Goal: Task Accomplishment & Management: Manage account settings

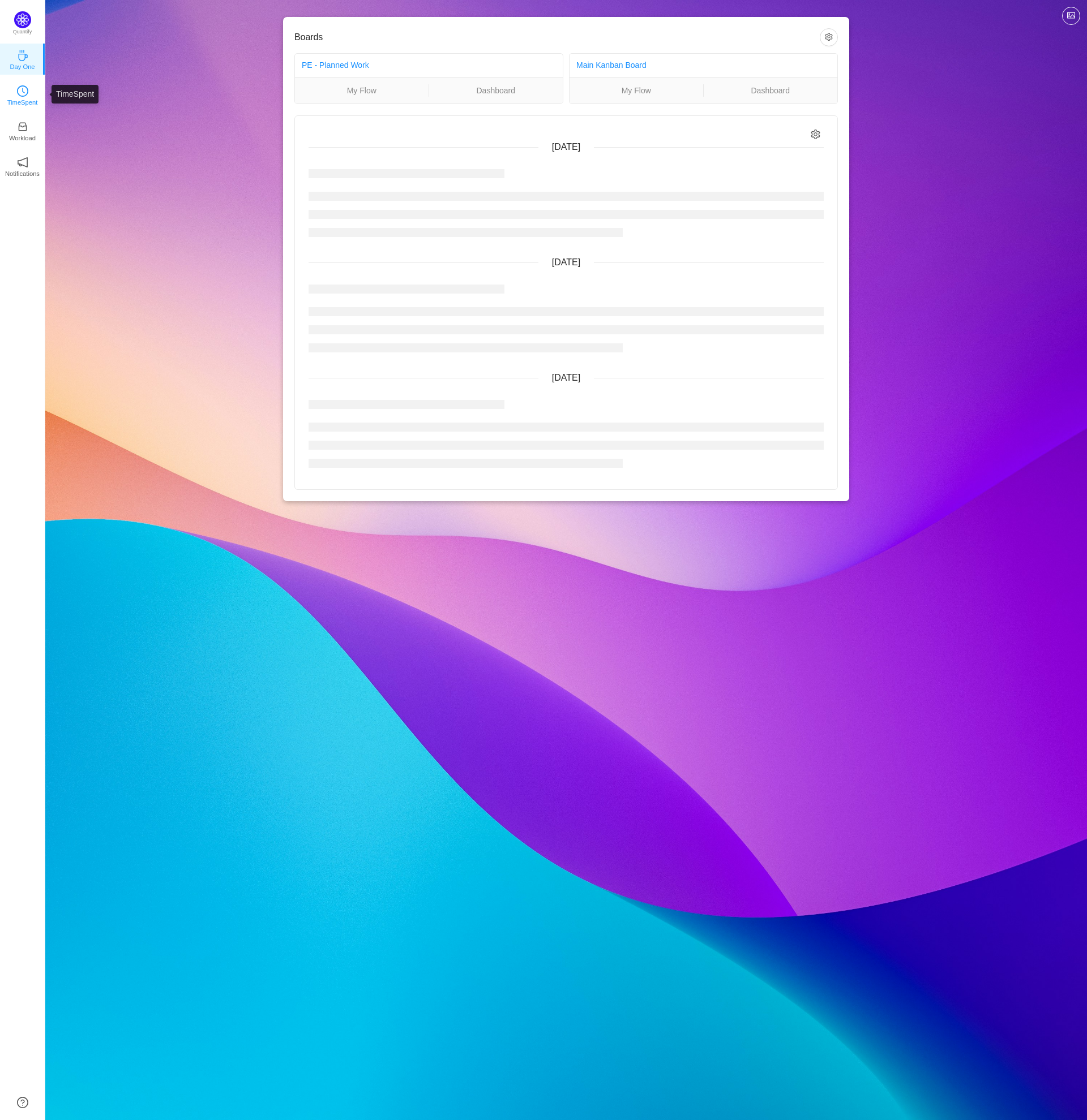
click at [25, 97] on p "TimeSpent" at bounding box center [23, 102] width 31 height 10
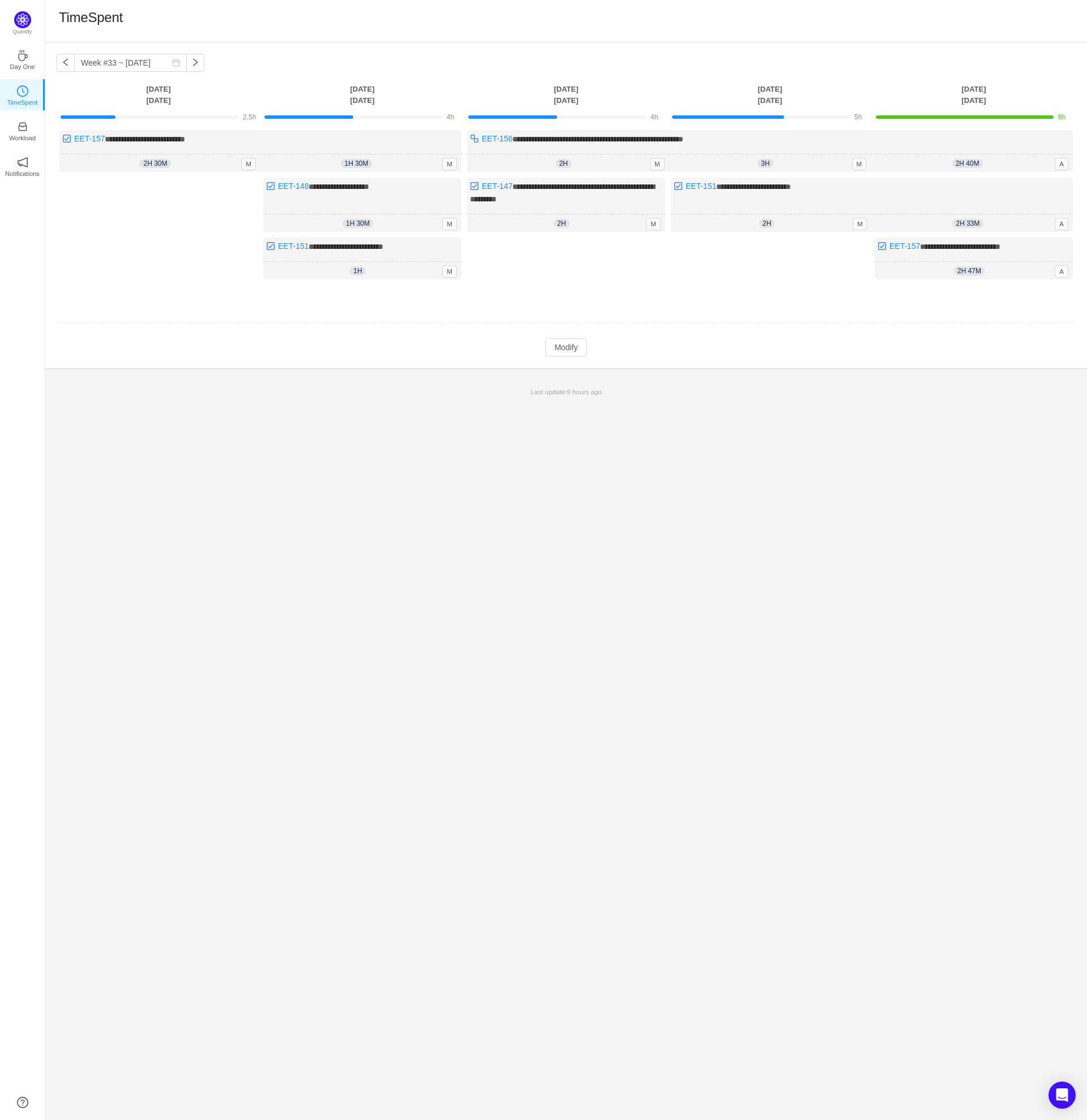
click at [188, 390] on p "Last update: 9 hours ago" at bounding box center [566, 392] width 1028 height 10
click at [564, 348] on button "Modify" at bounding box center [566, 347] width 42 height 18
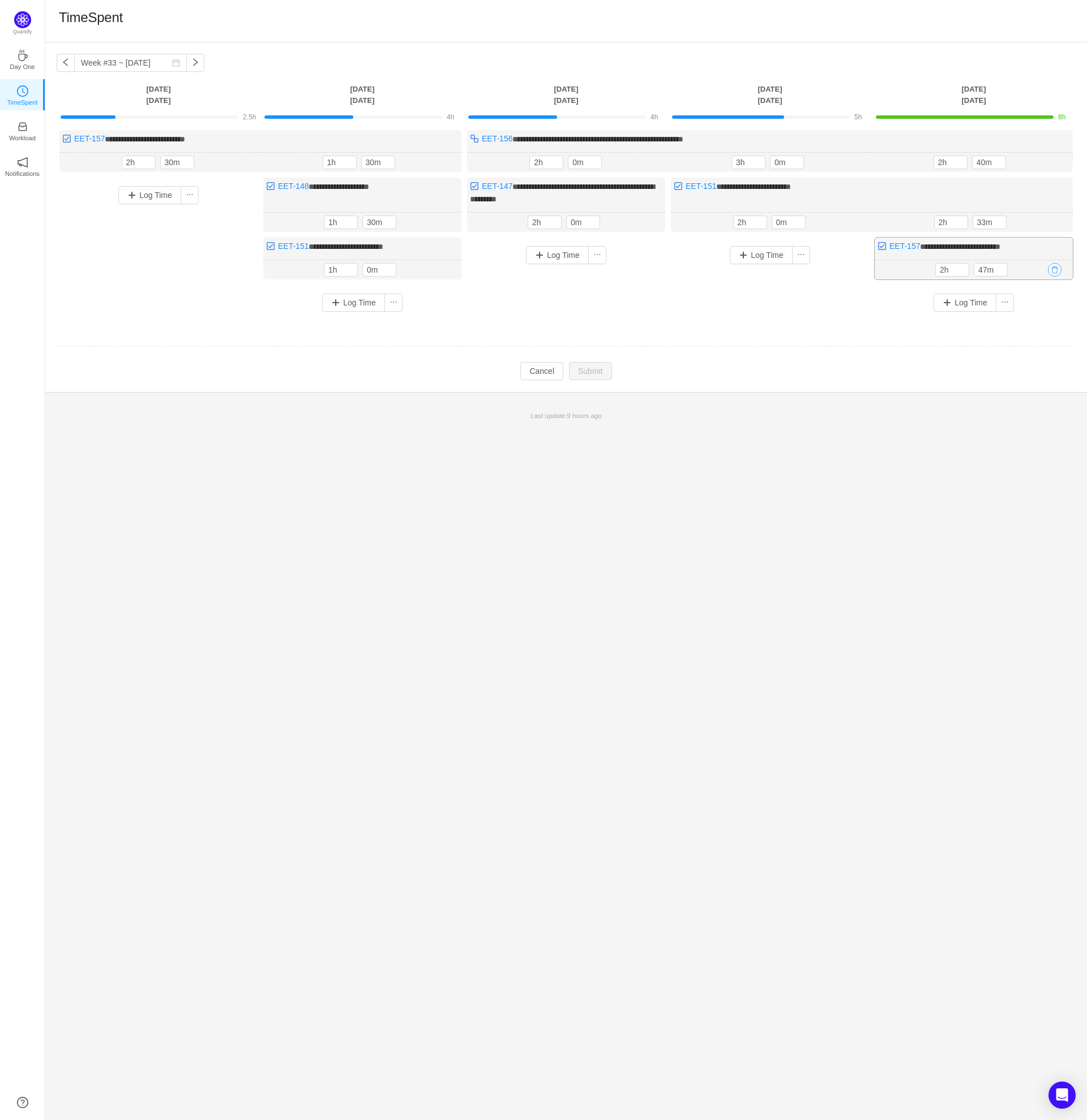
click at [1058, 269] on button "button" at bounding box center [1054, 270] width 13 height 13
click at [1047, 313] on button "Yes" at bounding box center [1041, 317] width 22 height 13
click at [941, 219] on input "2h" at bounding box center [950, 222] width 33 height 13
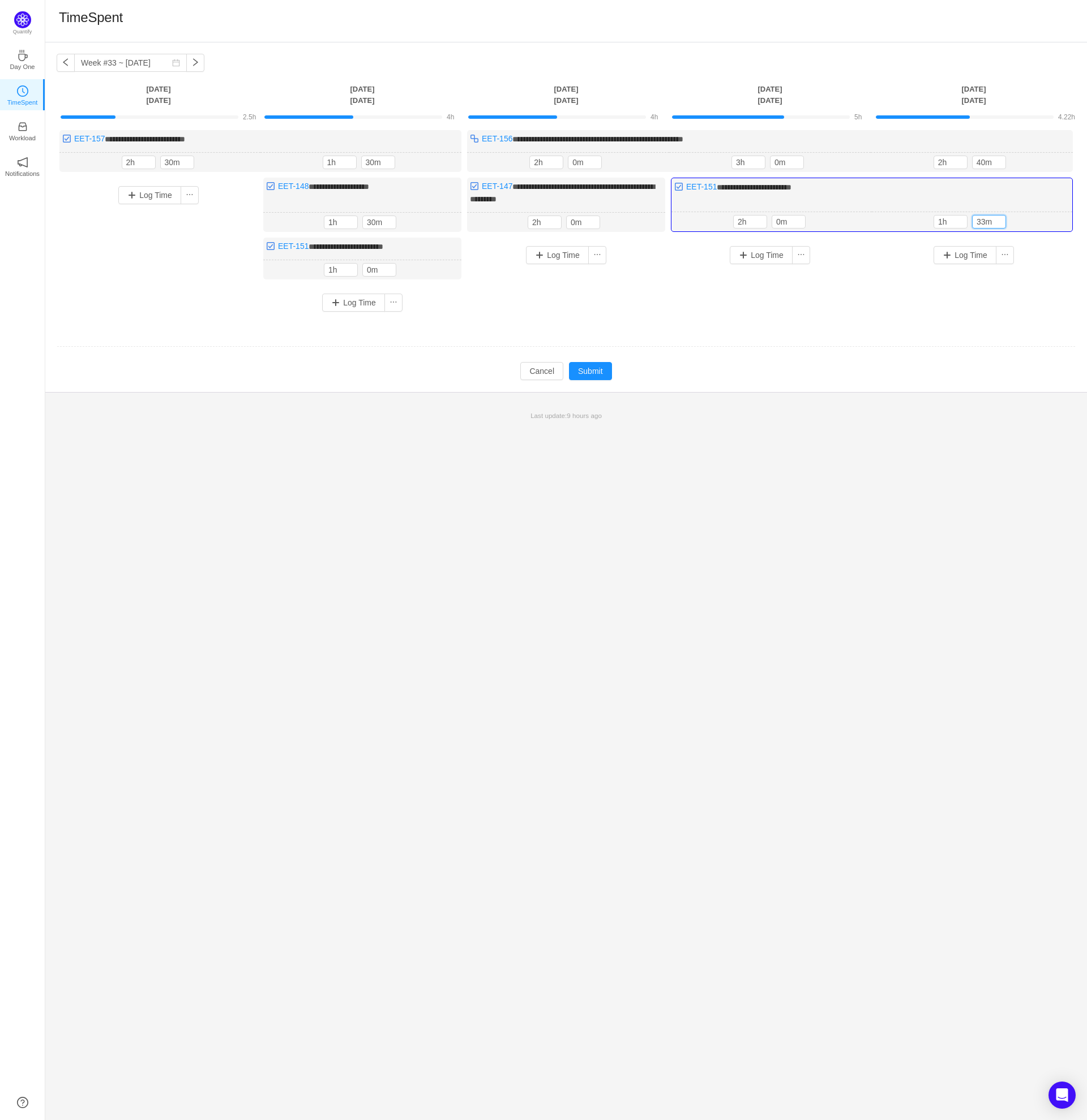
type input "2h"
type input "333m"
type input "3h"
type input "3033m"
type input "4h"
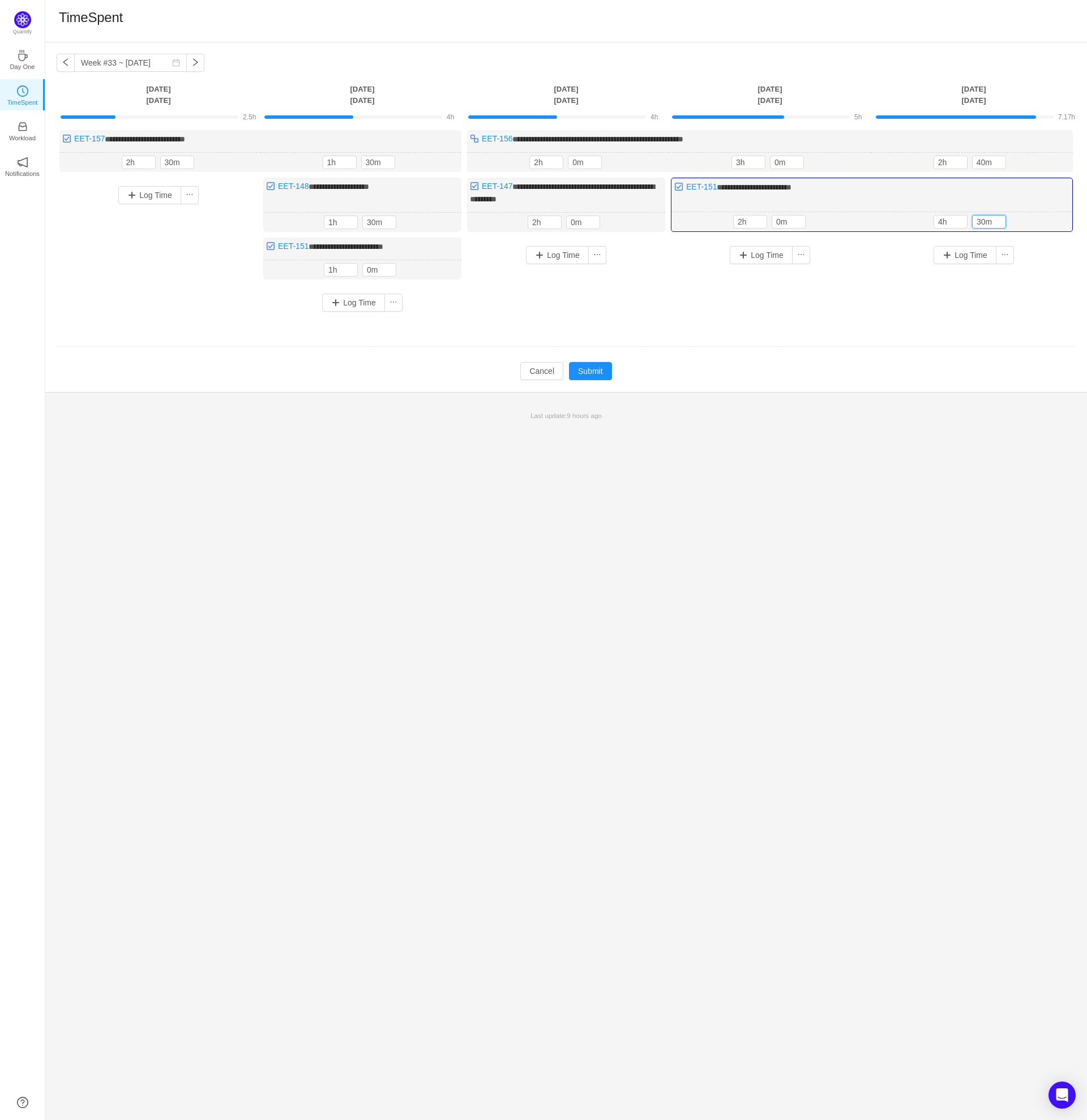
type input "30m"
click at [1035, 295] on div "Log Time" at bounding box center [974, 272] width 198 height 69
click at [1053, 220] on button "button" at bounding box center [1054, 222] width 13 height 13
click at [1047, 268] on button "Yes" at bounding box center [1041, 269] width 22 height 13
click at [940, 161] on input "2h" at bounding box center [950, 162] width 33 height 13
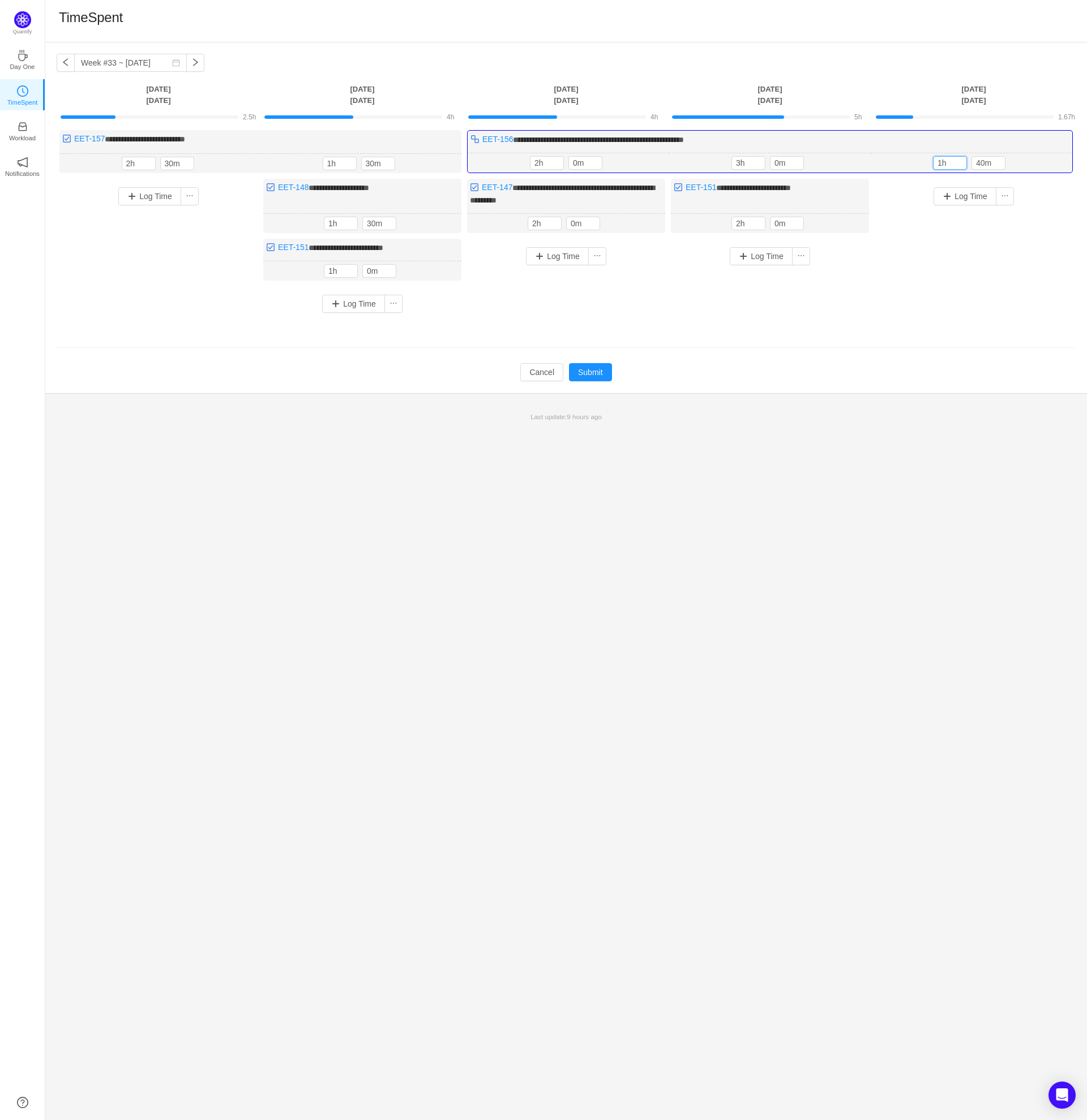
type input "1h"
type input "30m"
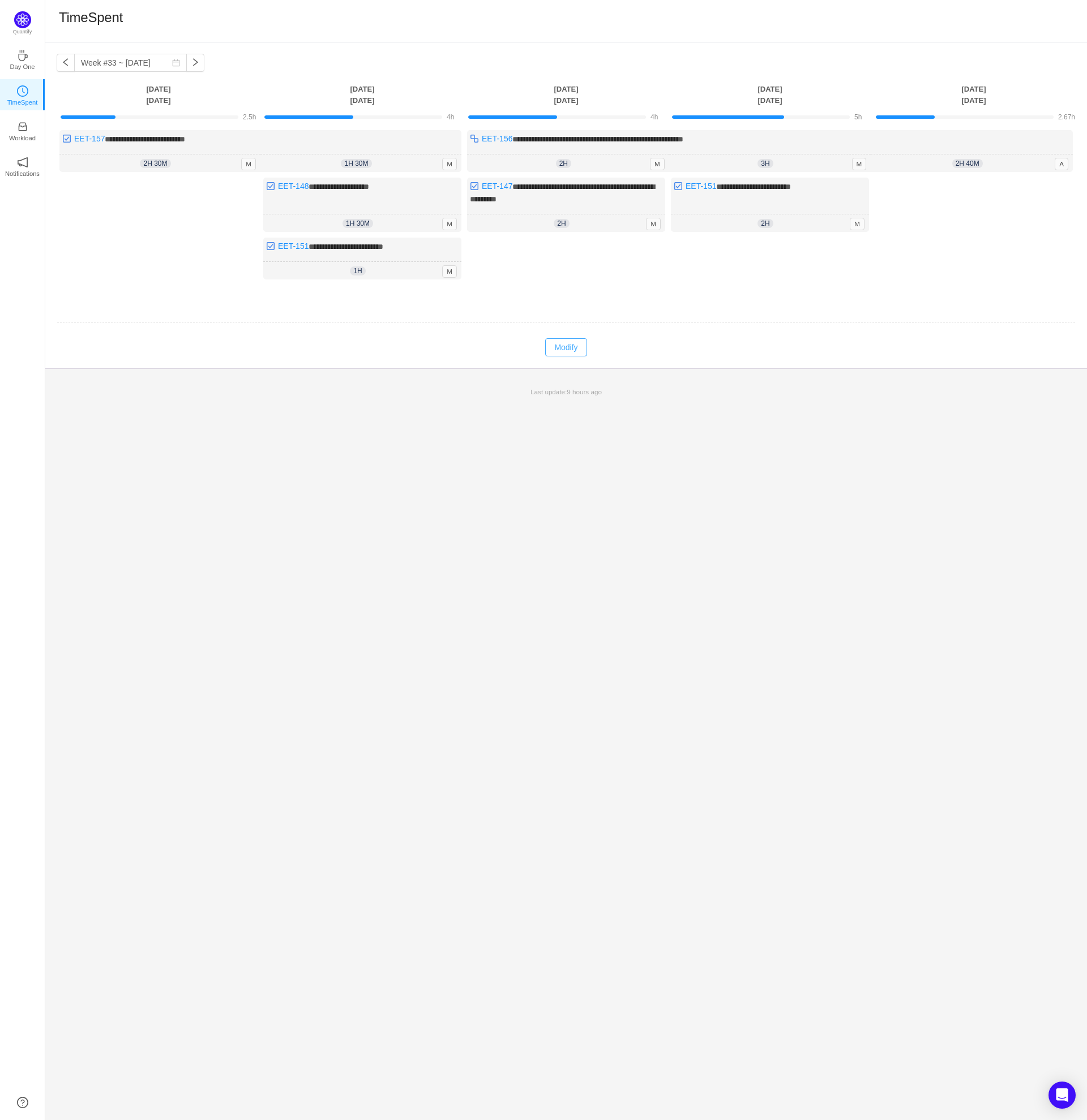
click at [566, 354] on button "Modify" at bounding box center [566, 347] width 42 height 18
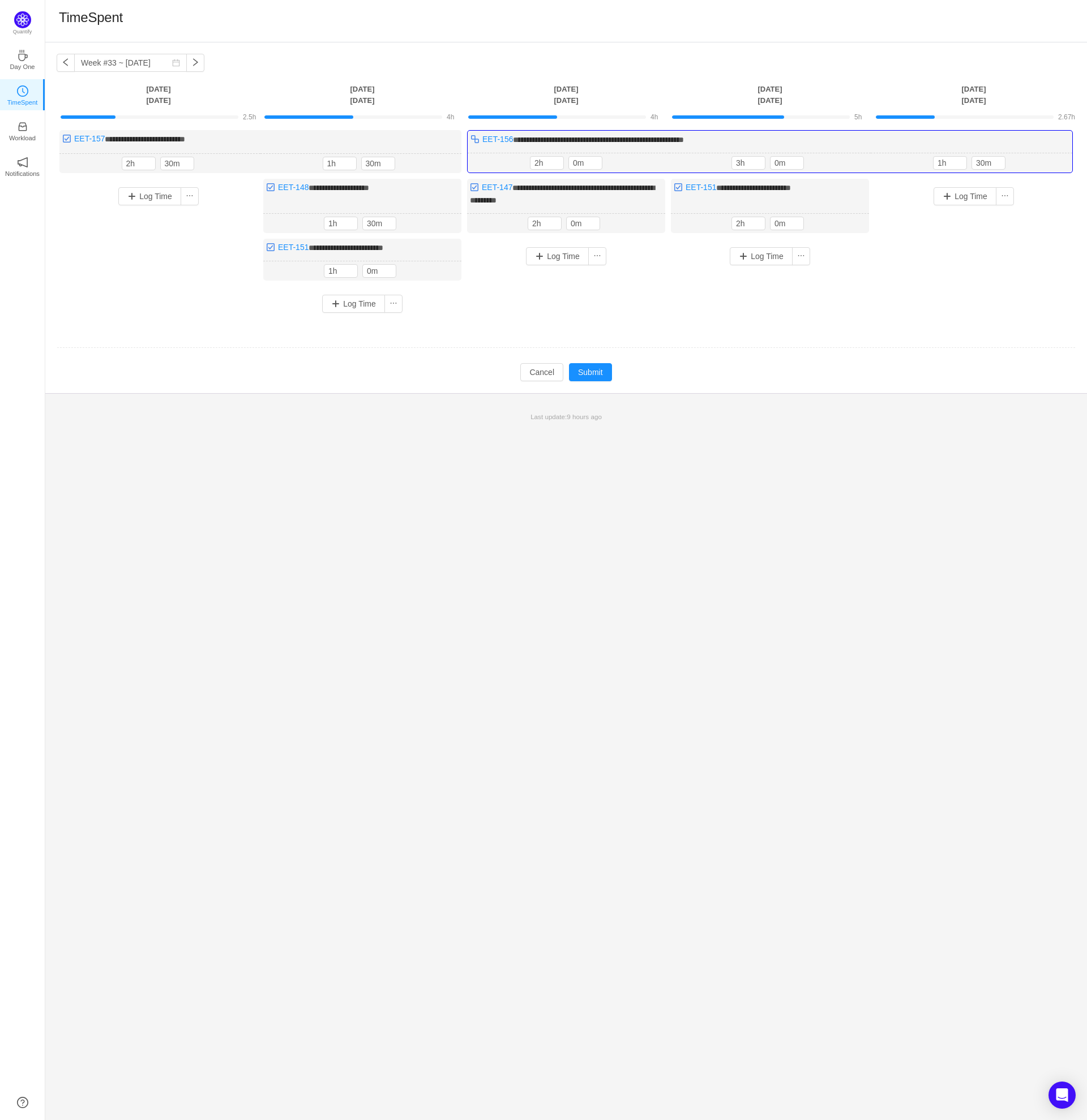
click at [1022, 218] on div "Log Time" at bounding box center [974, 236] width 198 height 115
click at [921, 367] on td "Modify Cancel Submit" at bounding box center [566, 372] width 1019 height 19
click at [971, 197] on button "Log Time" at bounding box center [965, 196] width 63 height 18
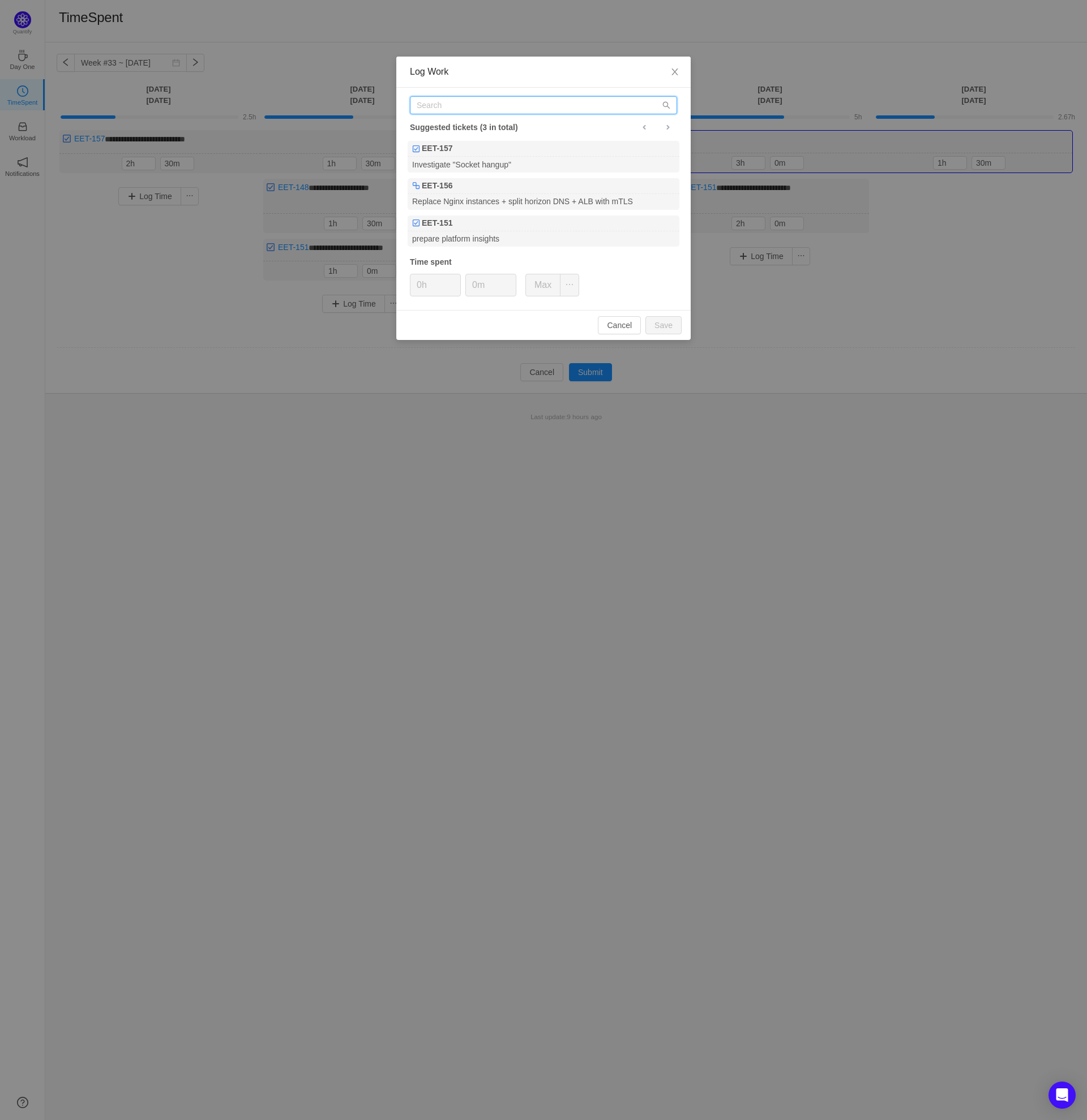
click at [448, 104] on input "text" at bounding box center [544, 105] width 267 height 18
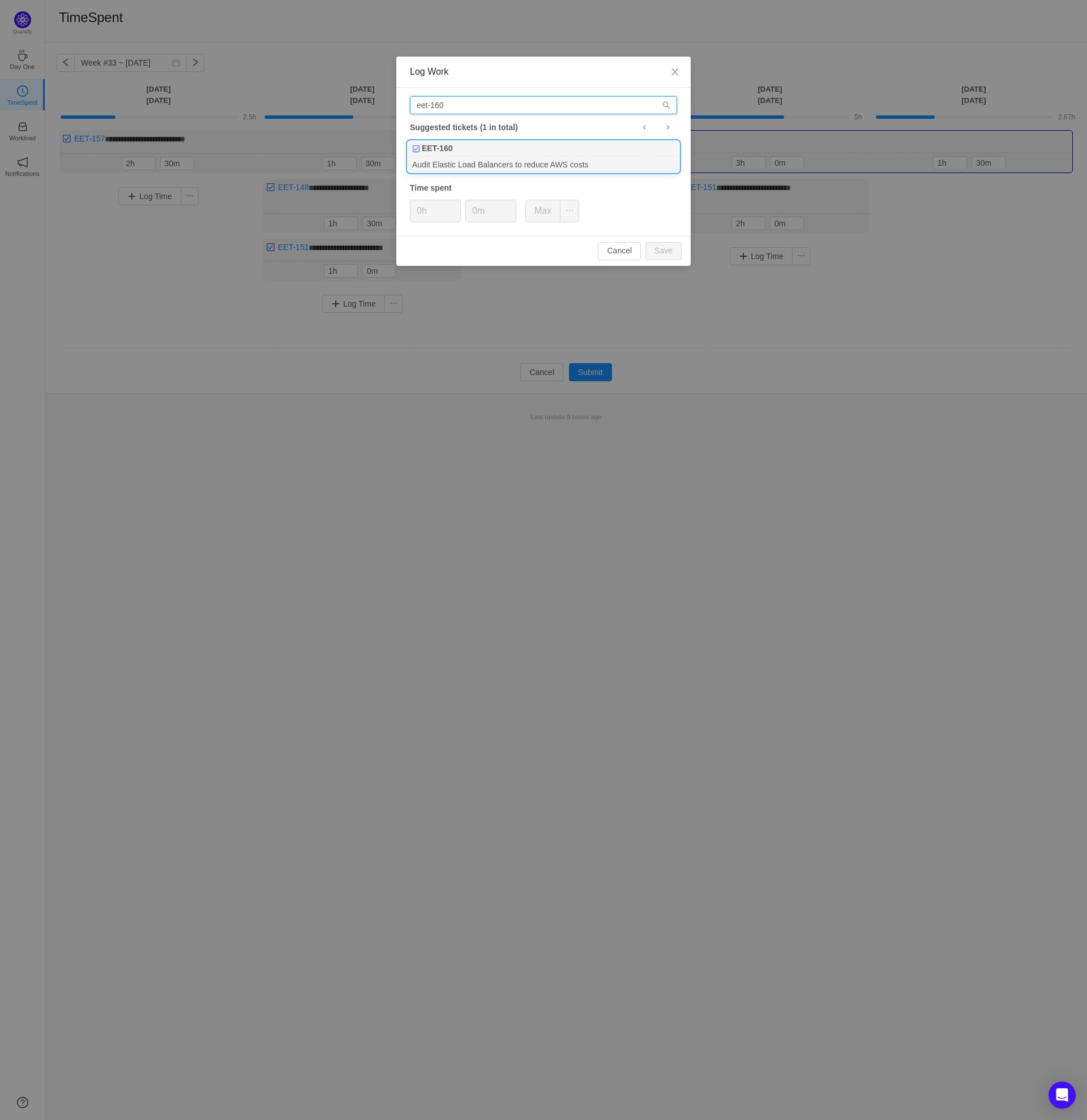
type input "eet-160"
click at [487, 153] on div "EET-160" at bounding box center [543, 149] width 271 height 16
type input "2h"
type input "30m"
click at [665, 251] on button "Save" at bounding box center [663, 251] width 36 height 18
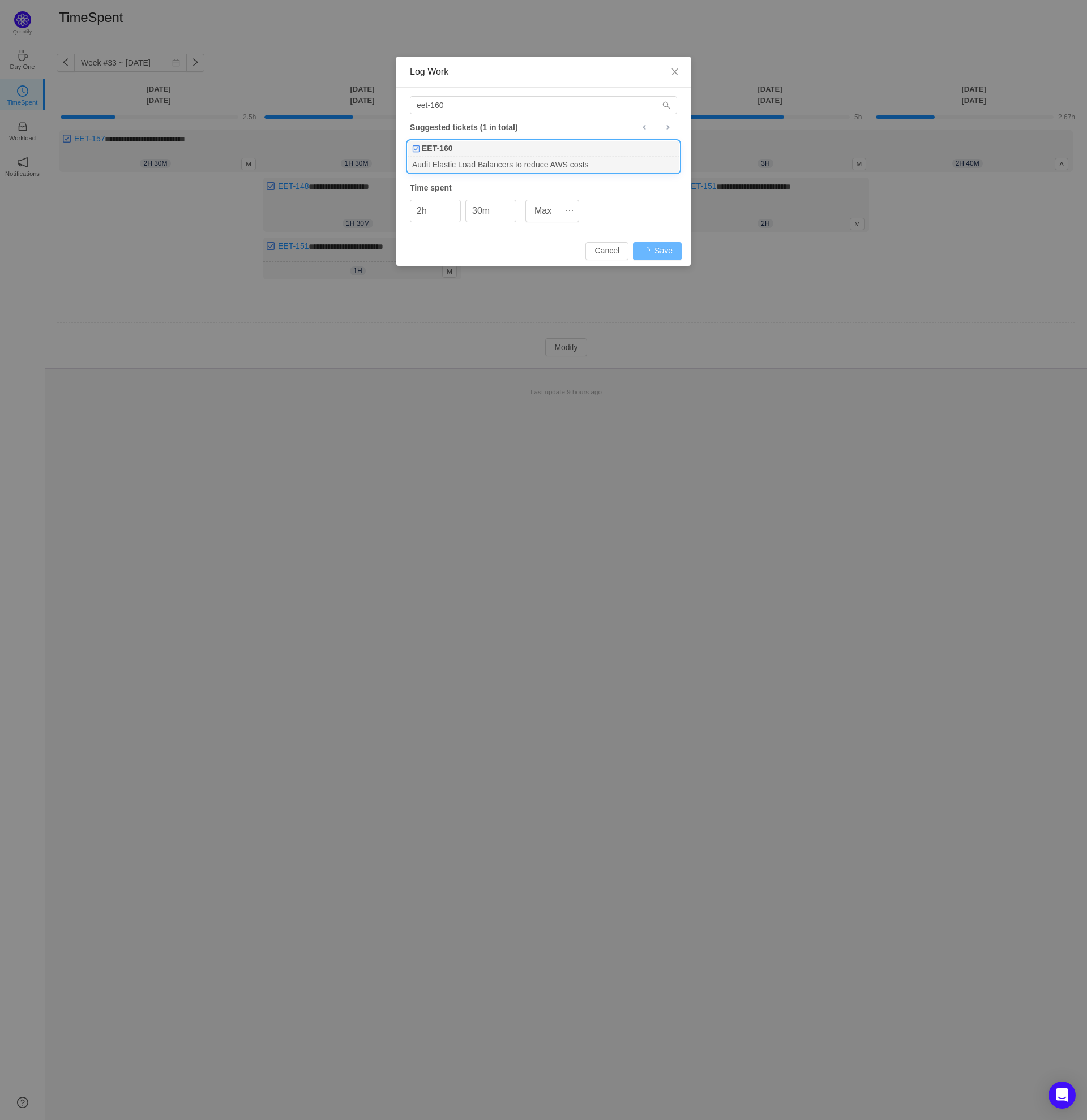
type input "0h"
type input "0m"
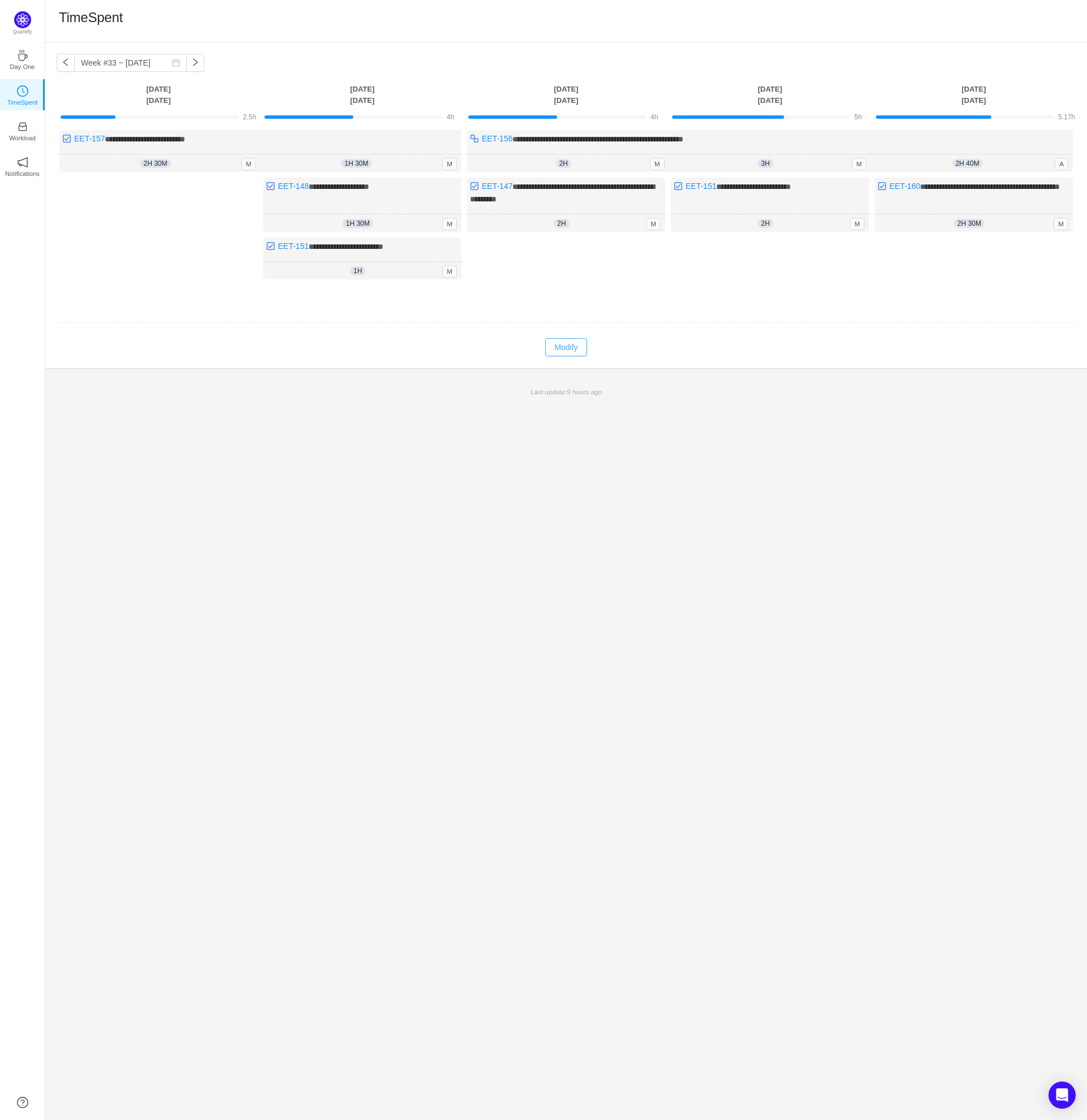
click at [563, 348] on button "Modify" at bounding box center [566, 347] width 42 height 18
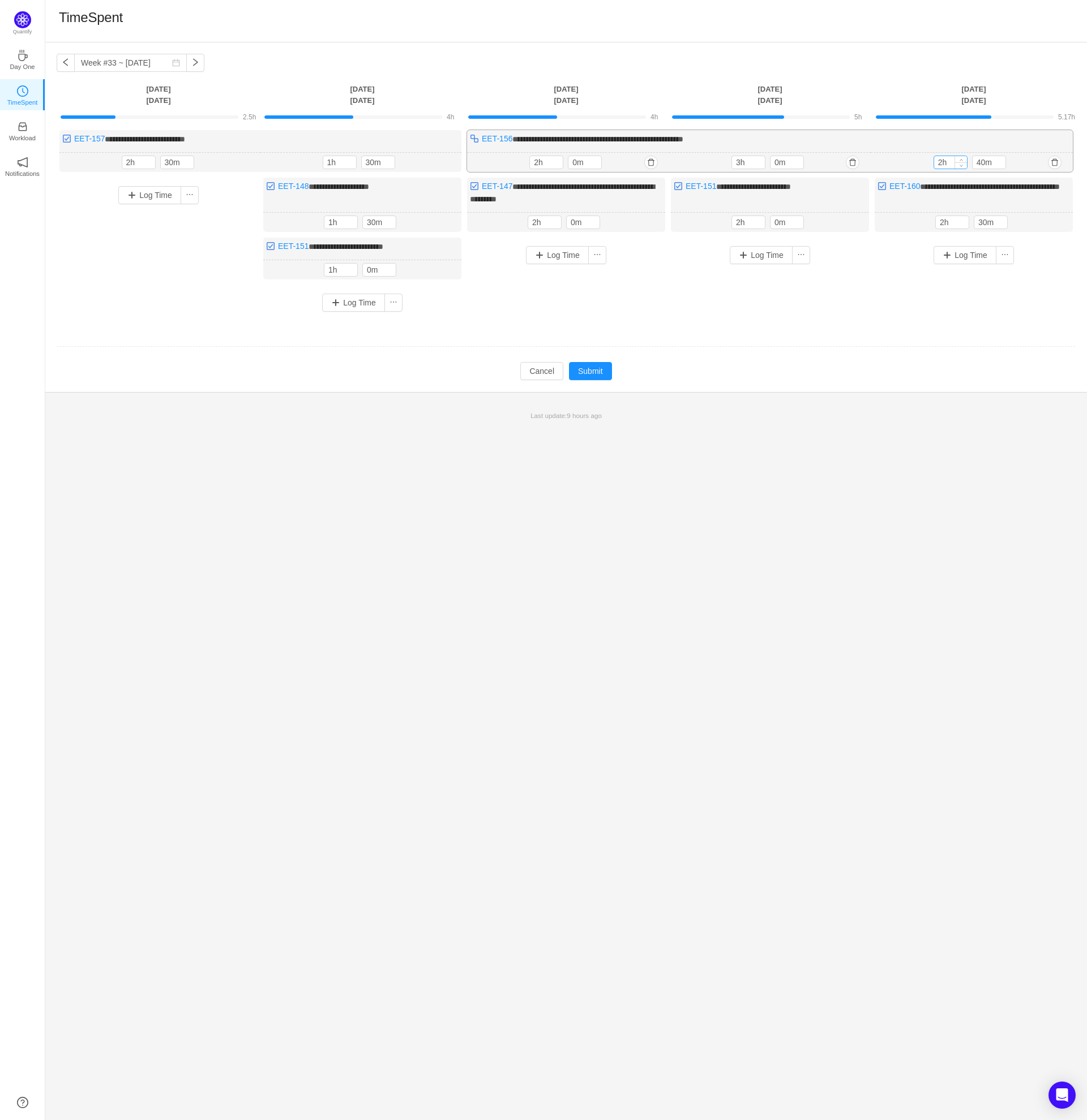
click at [942, 158] on input "2h" at bounding box center [950, 162] width 33 height 13
type input "1h"
type input "30m"
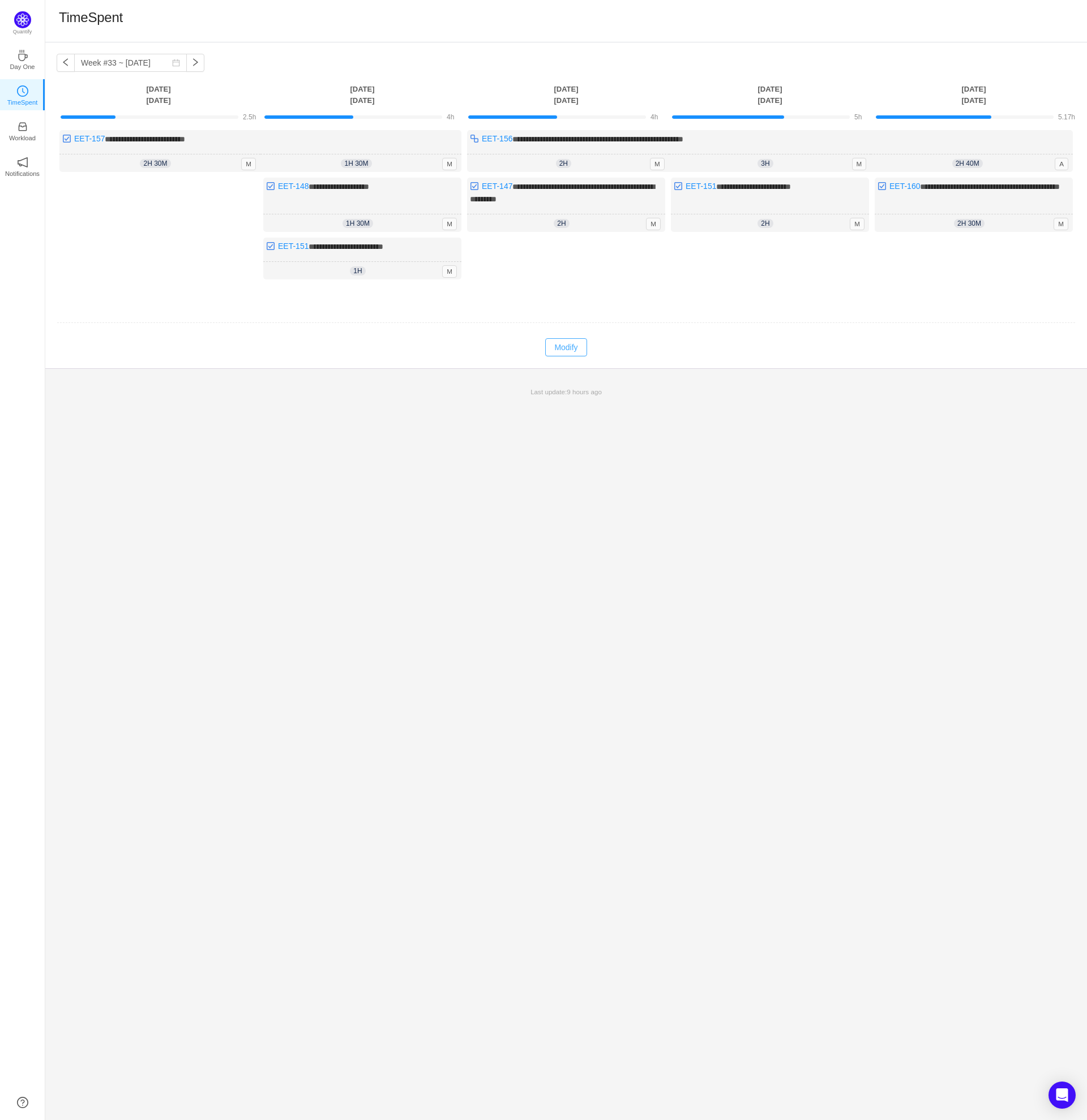
click at [563, 344] on button "Modify" at bounding box center [566, 347] width 42 height 18
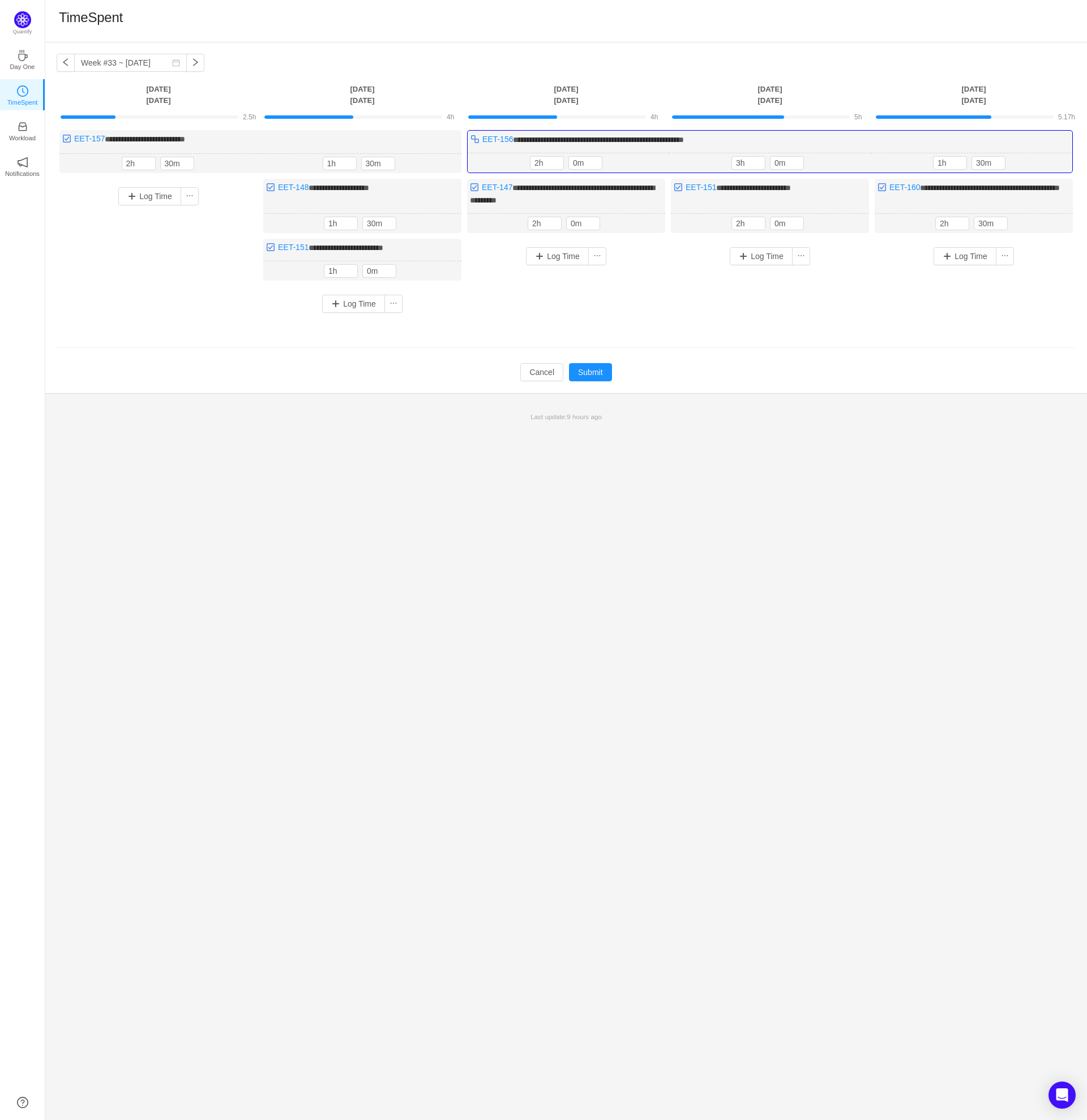
click at [980, 286] on div "Log Time" at bounding box center [974, 273] width 198 height 69
click at [708, 432] on div "**********" at bounding box center [566, 581] width 1041 height 1078
click at [602, 372] on button "Submit" at bounding box center [590, 372] width 43 height 18
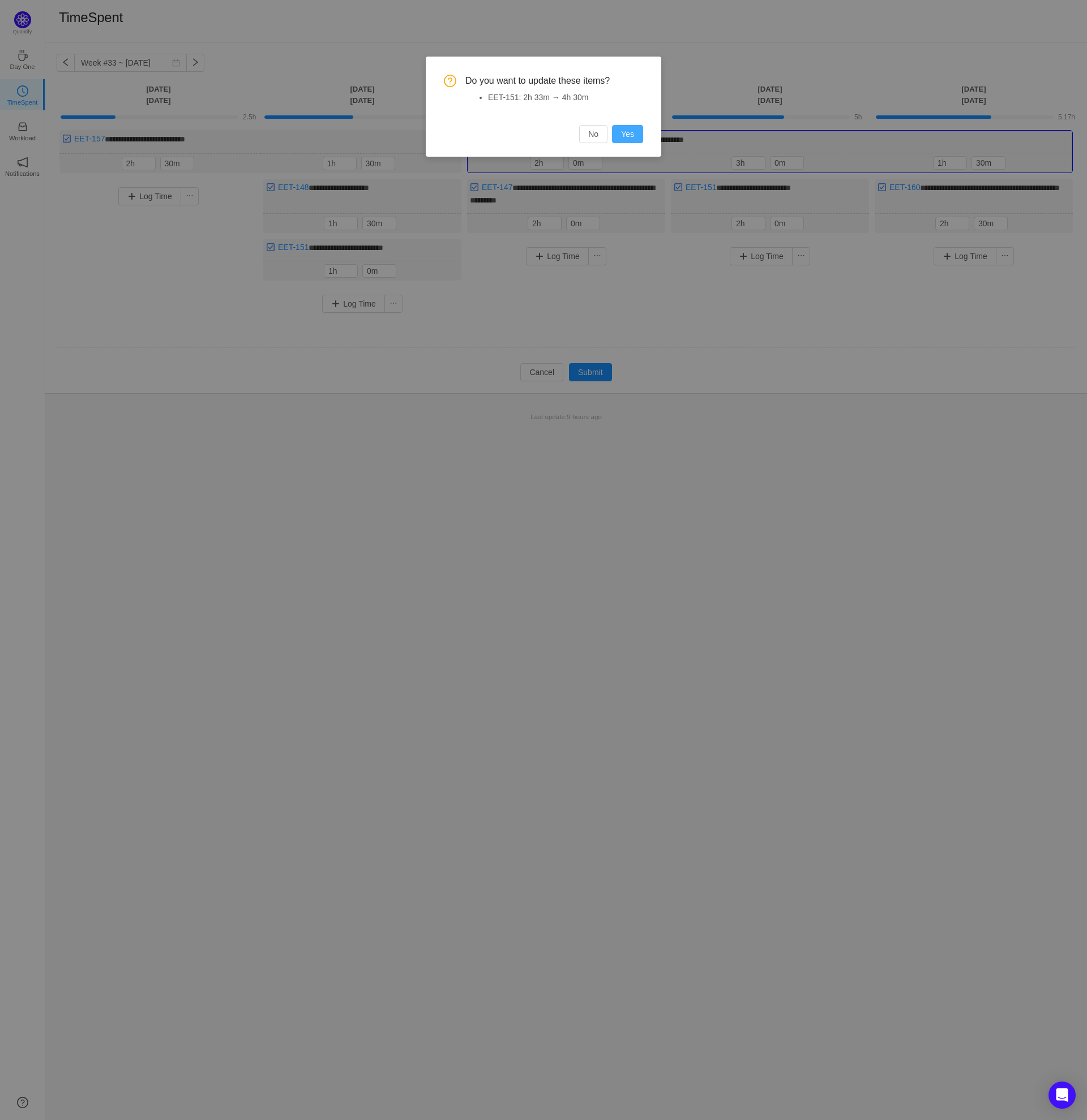
click at [632, 131] on button "Yes" at bounding box center [627, 134] width 31 height 18
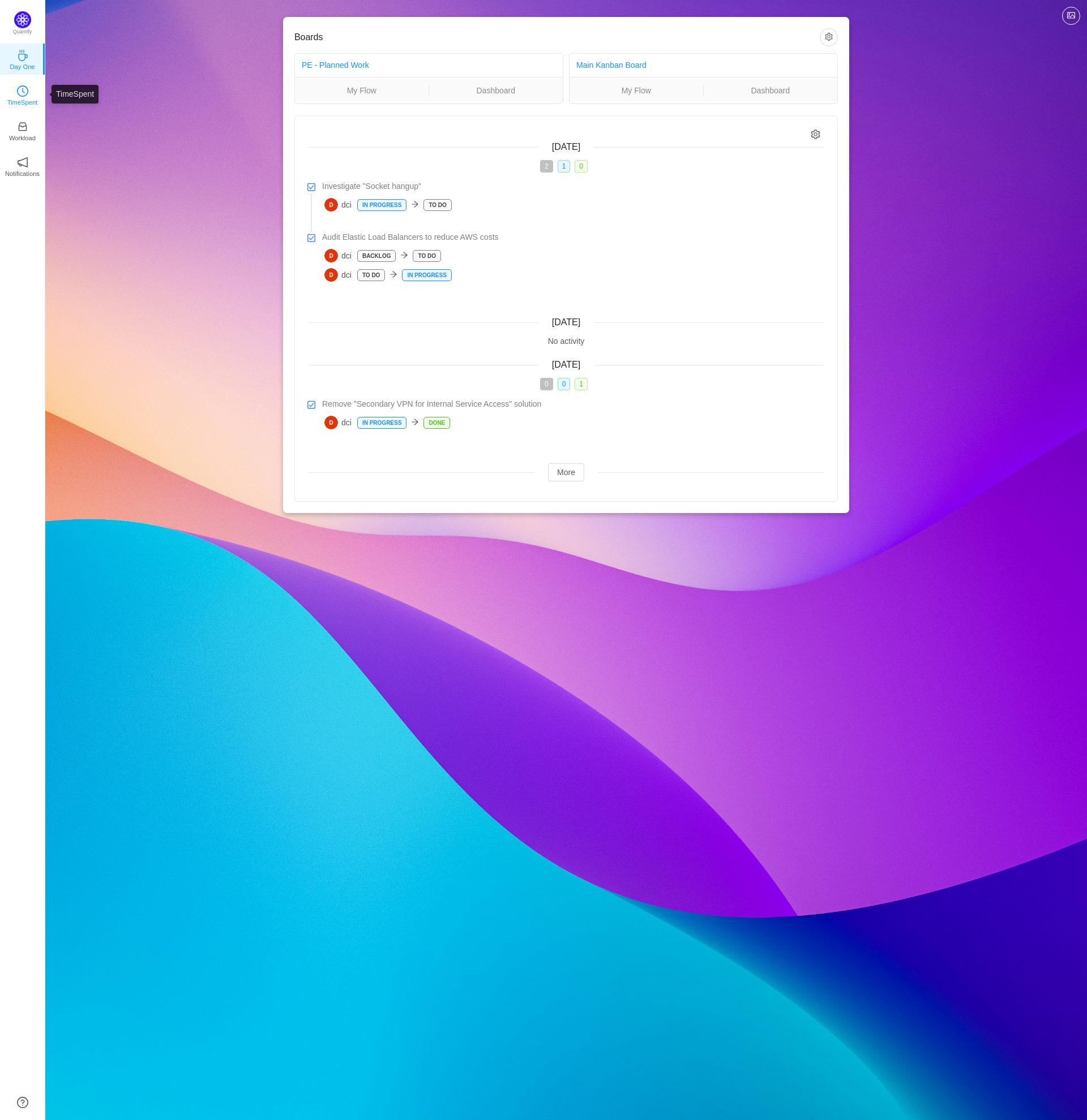
click at [17, 91] on link "TimeSpent" at bounding box center [22, 94] width 11 height 11
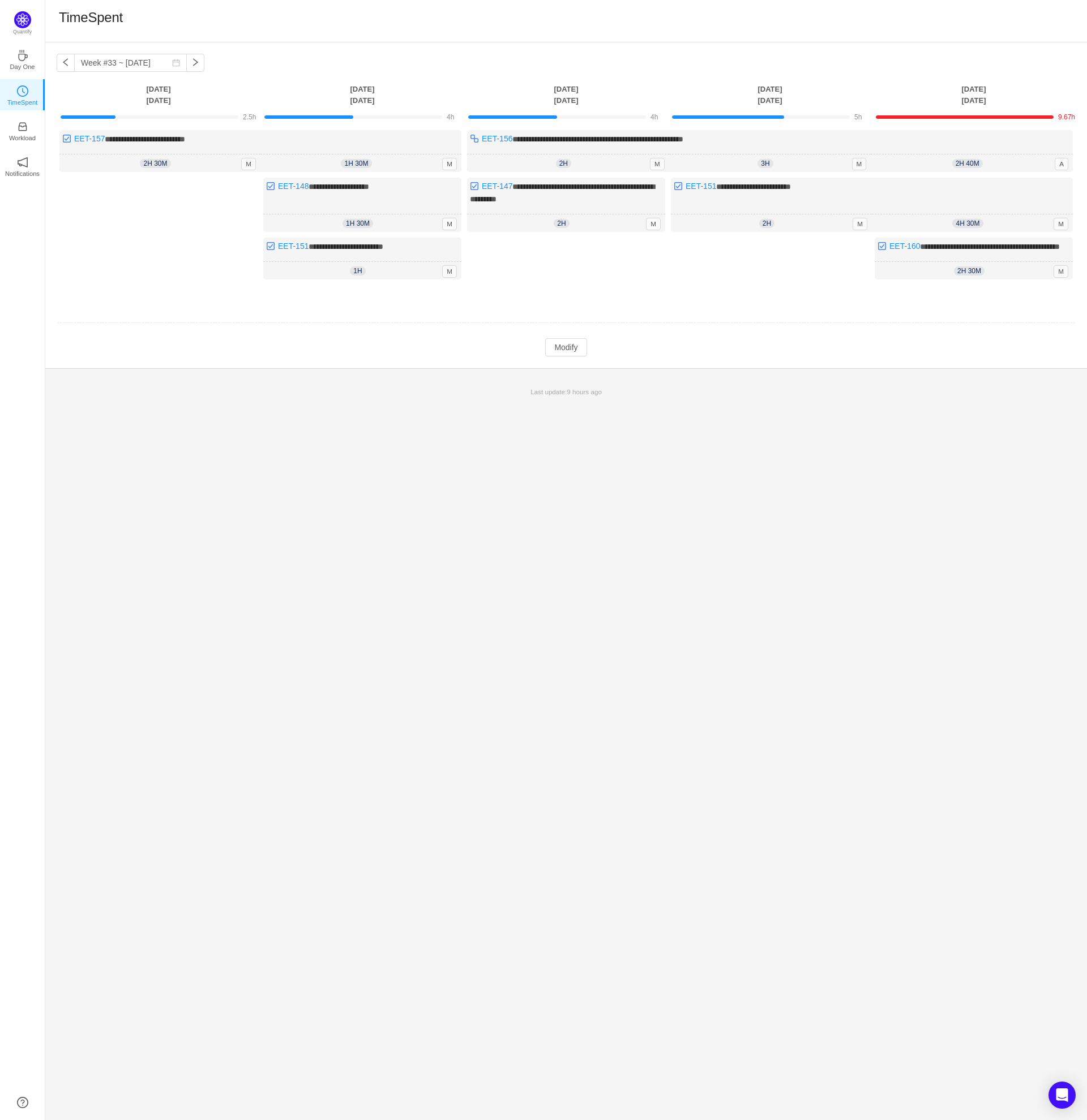
click at [976, 429] on div "**********" at bounding box center [566, 581] width 1041 height 1078
click at [564, 355] on button "Modify" at bounding box center [566, 347] width 42 height 18
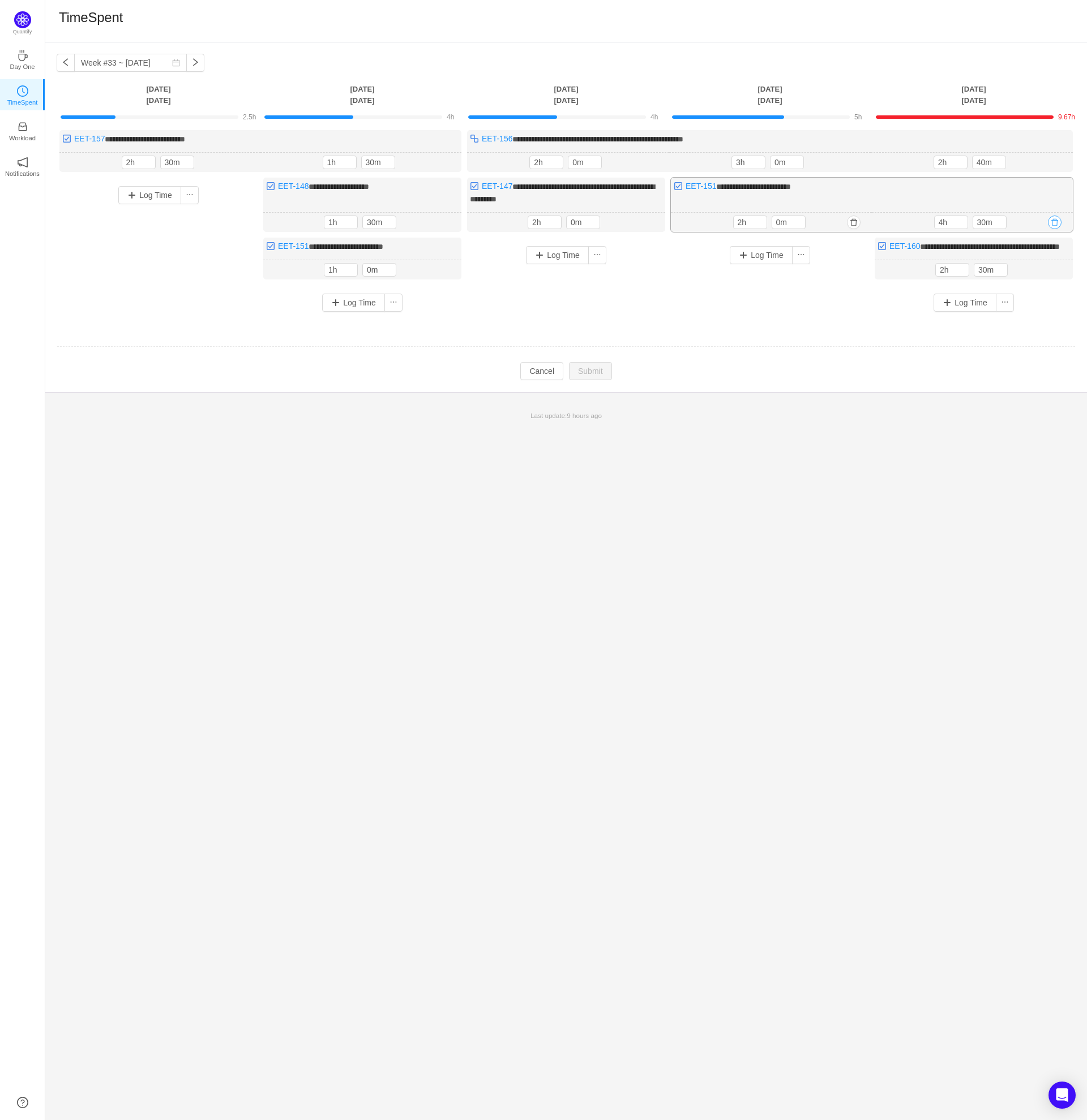
click at [1058, 220] on button "button" at bounding box center [1054, 222] width 13 height 13
click at [1044, 275] on button "Yes" at bounding box center [1041, 270] width 22 height 13
click at [939, 160] on input "2h" at bounding box center [950, 162] width 33 height 13
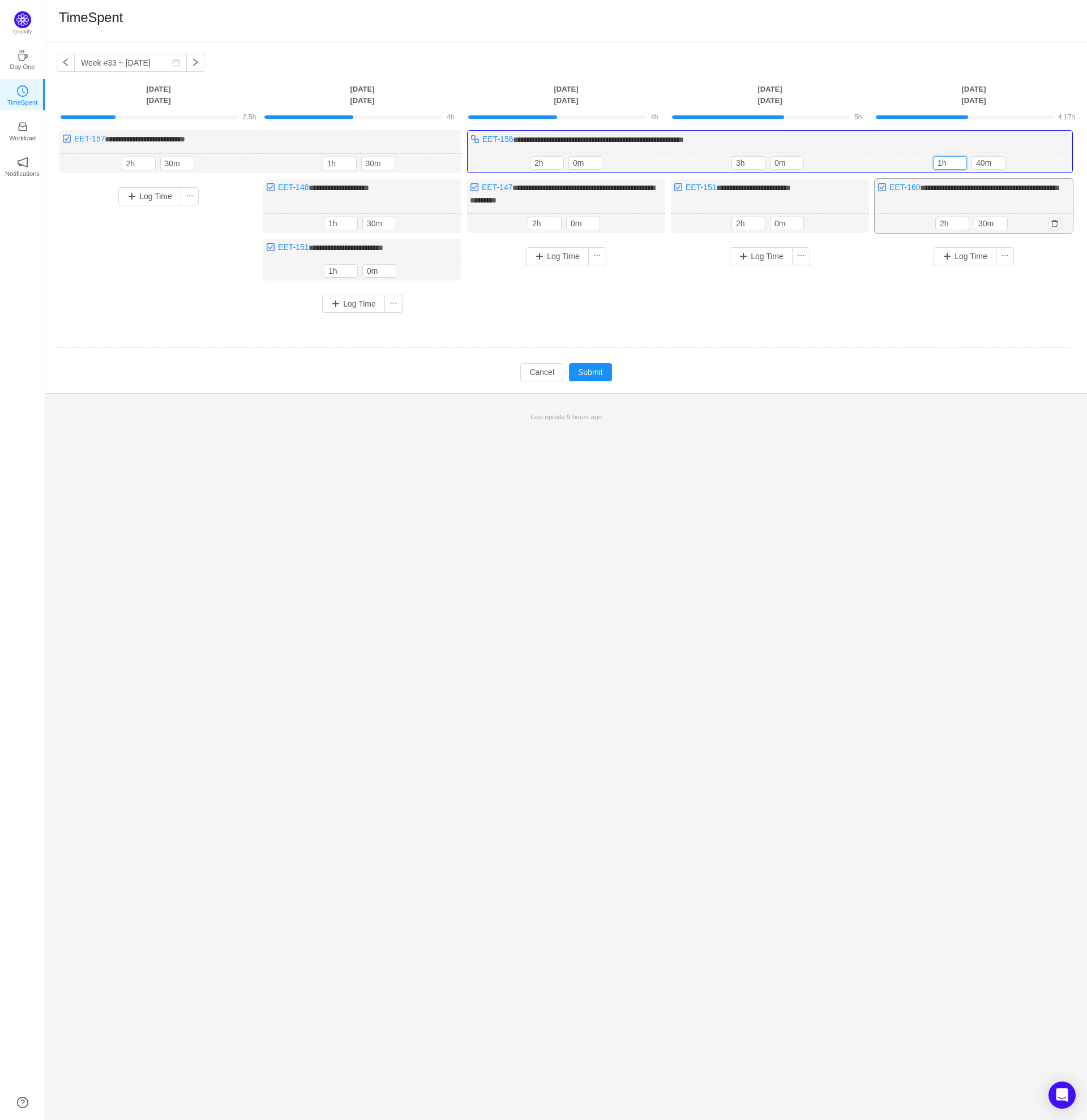
type input "1h"
type input "30m"
click at [1037, 304] on div "Log Time" at bounding box center [974, 273] width 198 height 69
click at [1028, 192] on div "**********" at bounding box center [974, 206] width 198 height 54
click at [596, 368] on button "Submit" at bounding box center [590, 372] width 43 height 18
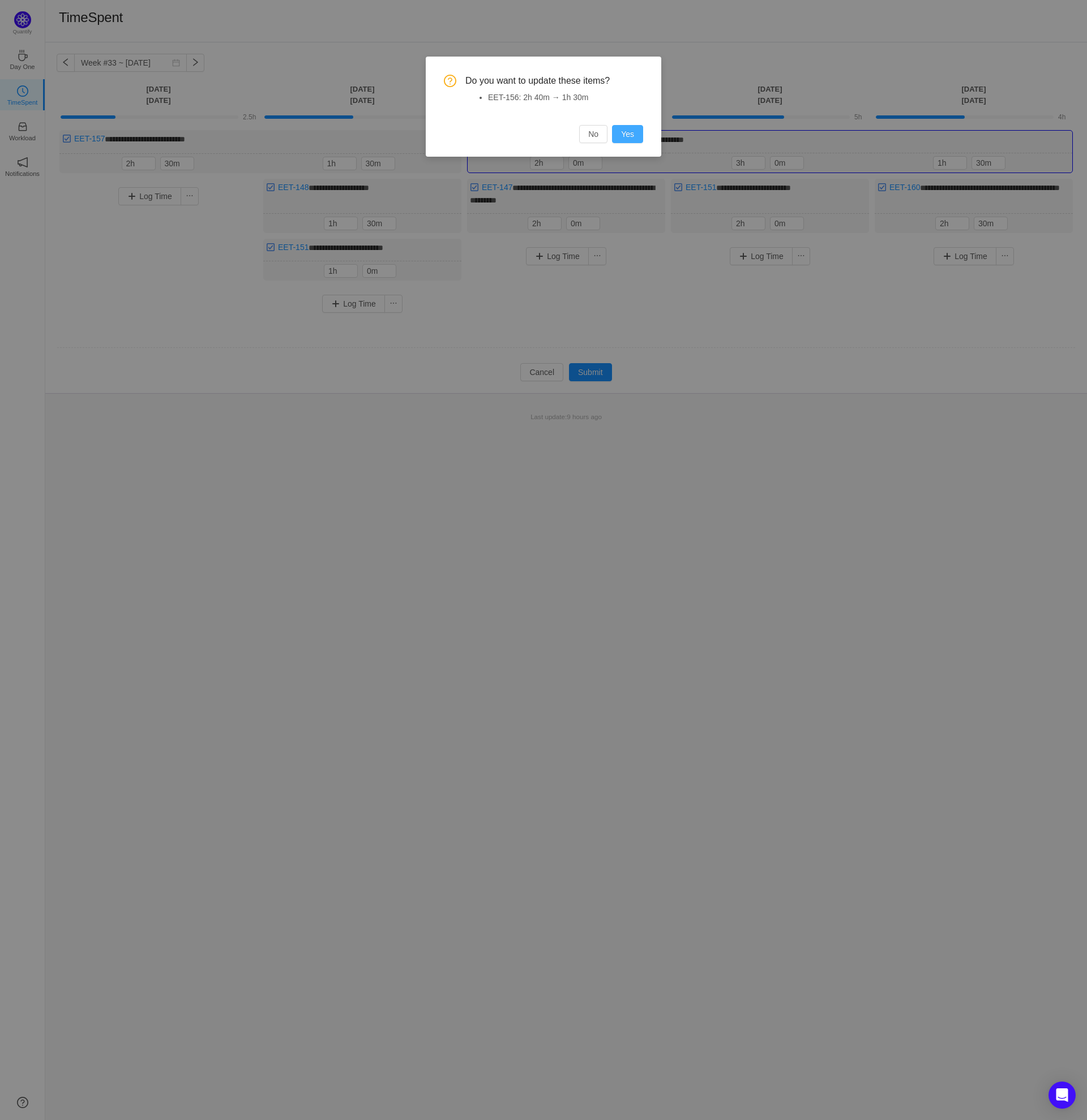
click at [638, 135] on button "Yes" at bounding box center [627, 134] width 31 height 18
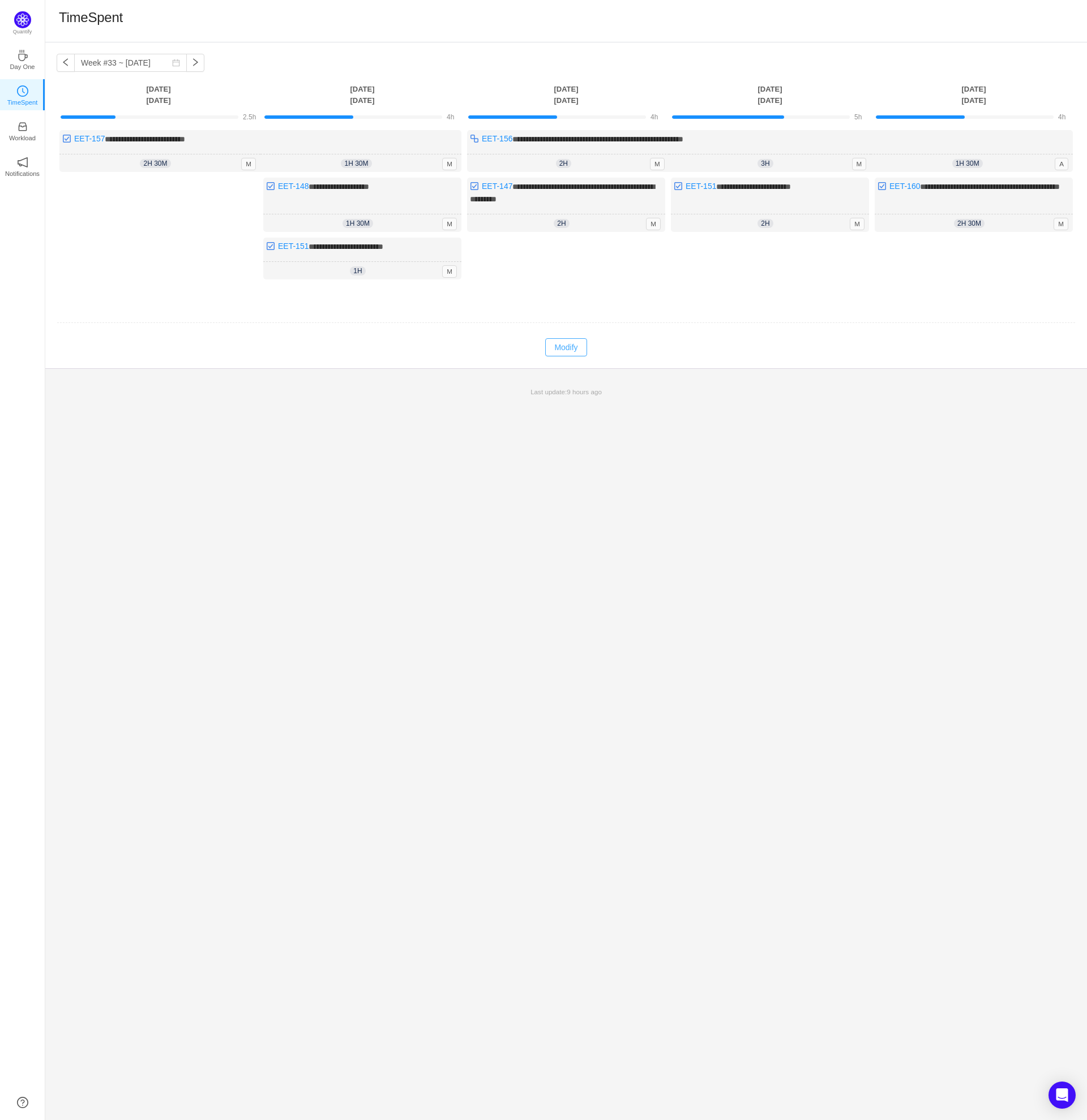
click at [573, 347] on button "Modify" at bounding box center [566, 347] width 42 height 18
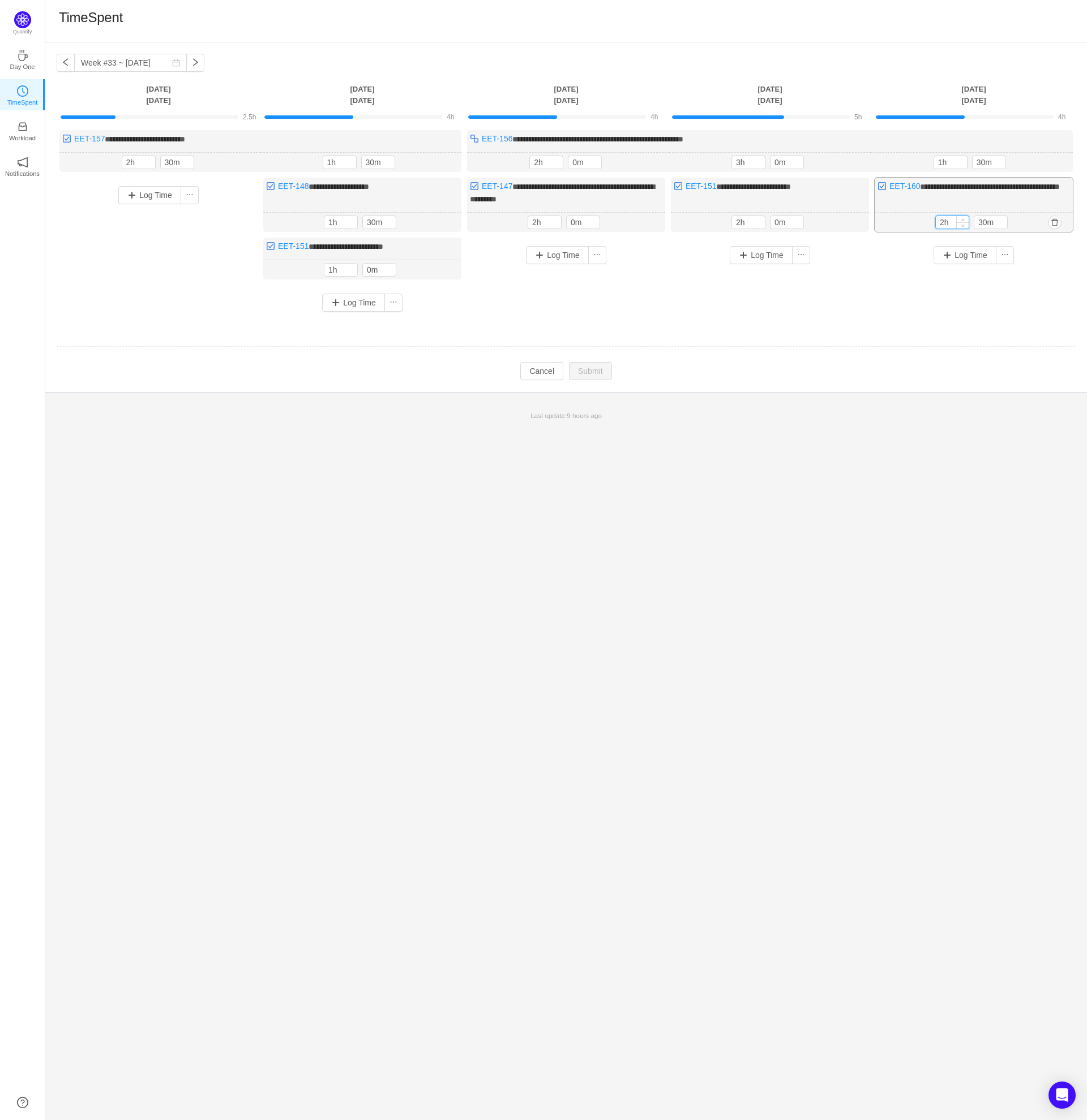
click at [942, 223] on input "2h" at bounding box center [952, 222] width 33 height 13
type input "3h"
type input "0m"
click at [1052, 295] on div "Log Time" at bounding box center [974, 272] width 198 height 69
click at [594, 370] on button "Submit" at bounding box center [590, 371] width 43 height 18
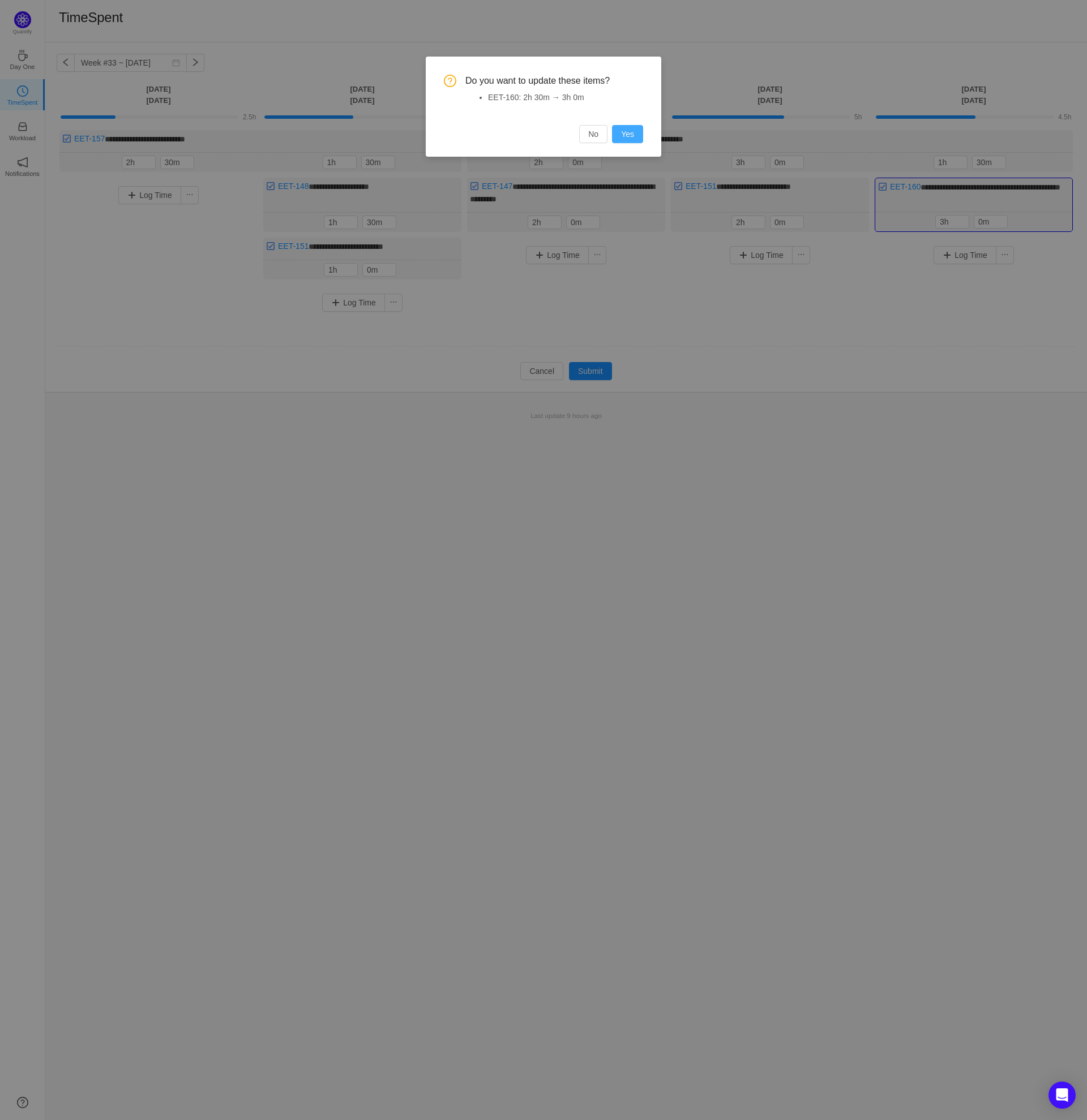
click at [631, 133] on button "Yes" at bounding box center [627, 134] width 31 height 18
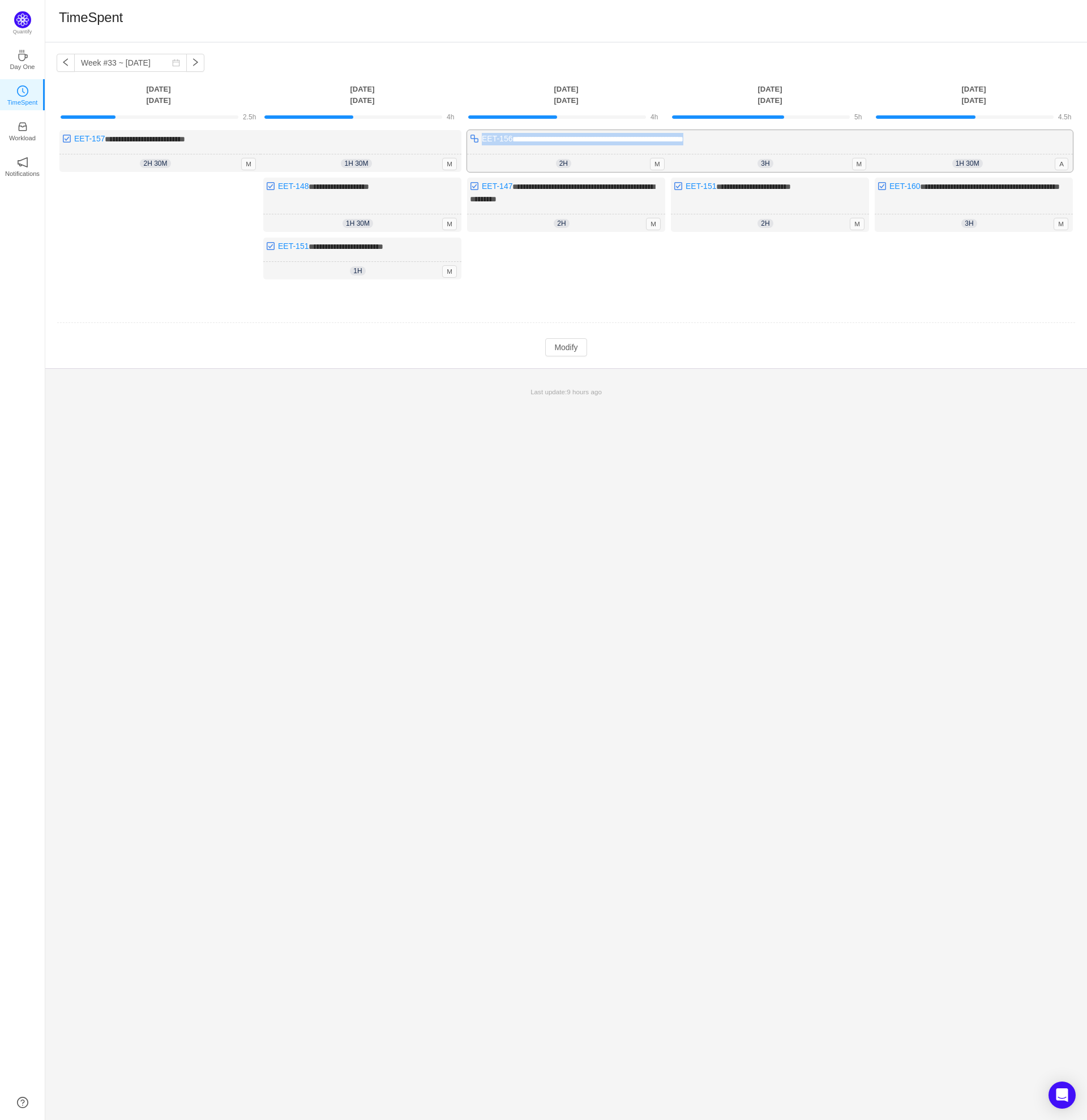
drag, startPoint x: 737, startPoint y: 135, endPoint x: 479, endPoint y: 141, distance: 258.1
click at [479, 141] on div "**********" at bounding box center [770, 151] width 606 height 42
drag, startPoint x: 921, startPoint y: 199, endPoint x: 889, endPoint y: 187, distance: 34.2
click at [889, 187] on div "**********" at bounding box center [974, 204] width 198 height 54
click at [755, 447] on div "**********" at bounding box center [566, 581] width 1041 height 1078
